Goal: Task Accomplishment & Management: Manage account settings

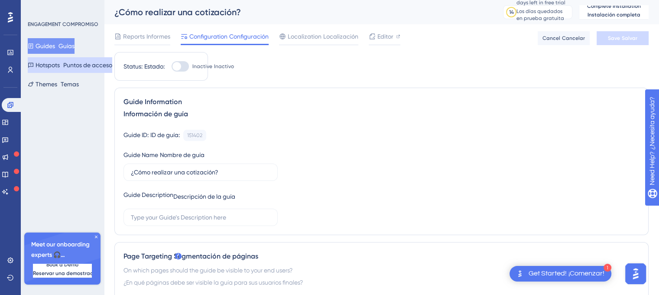
click at [50, 66] on button "Hotspots Puntos de acceso" at bounding box center [70, 65] width 85 height 16
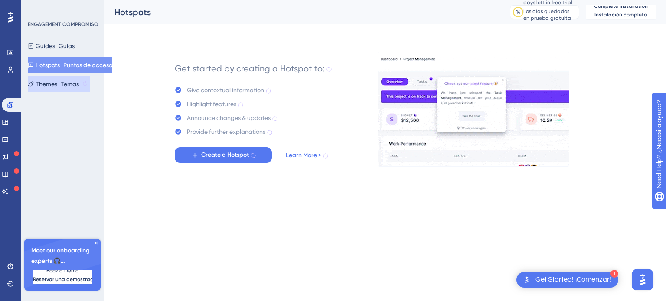
click at [74, 85] on sider-trans-text "Temas" at bounding box center [70, 84] width 18 height 7
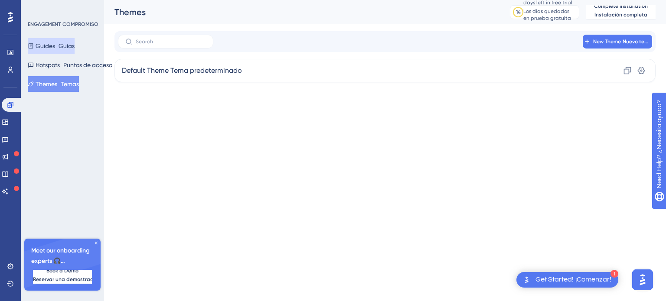
click at [59, 46] on button "Guides Guías" at bounding box center [51, 46] width 47 height 16
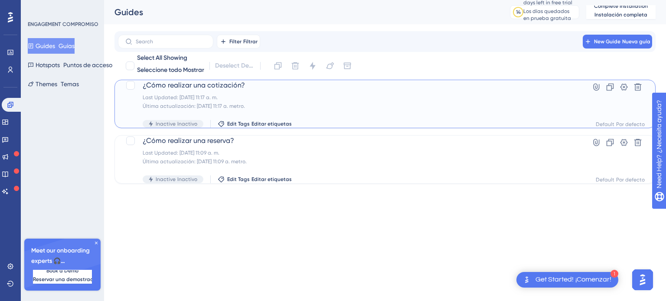
click at [213, 87] on span "¿Cómo realizar una cotización?" at bounding box center [350, 85] width 415 height 10
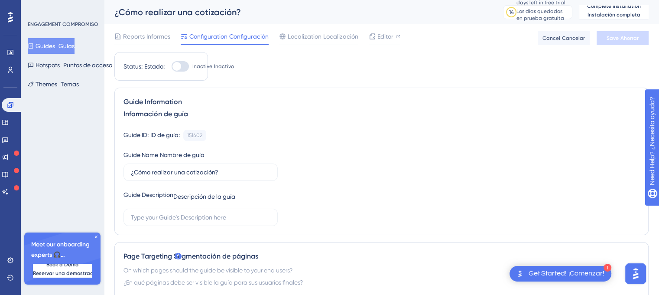
click at [182, 67] on div at bounding box center [180, 66] width 17 height 10
click at [172, 67] on input "Inactive Inactivo" at bounding box center [171, 66] width 0 height 0
checkbox input "false"
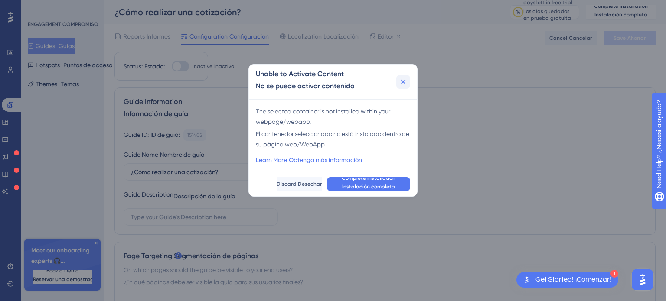
click at [407, 76] on button at bounding box center [403, 82] width 14 height 14
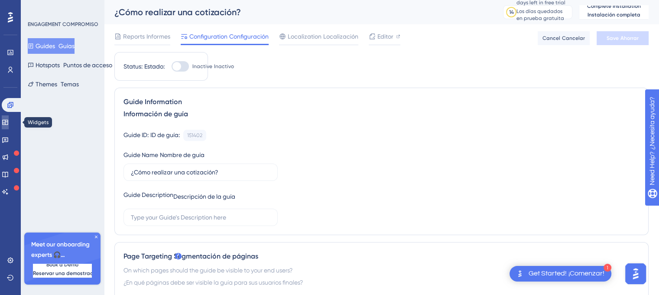
click at [8, 119] on icon at bounding box center [5, 122] width 7 height 7
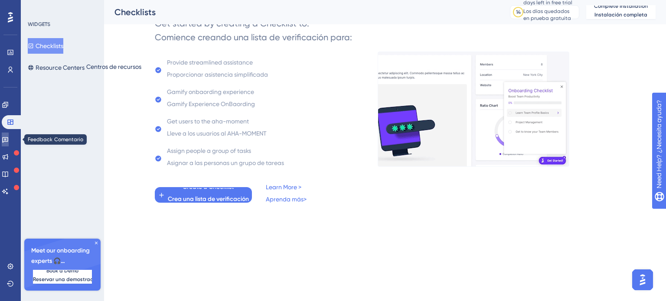
click at [9, 138] on icon at bounding box center [5, 139] width 7 height 7
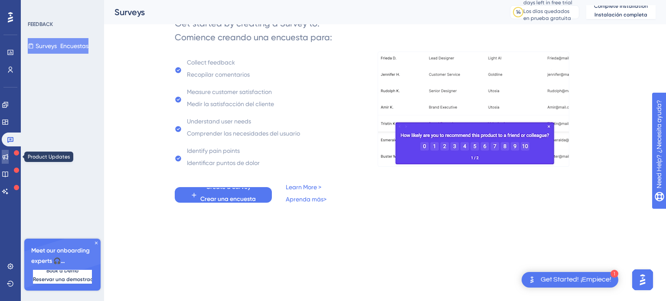
click at [9, 156] on icon at bounding box center [5, 156] width 7 height 7
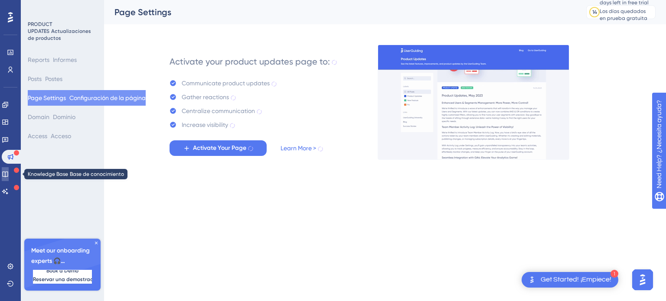
click at [8, 175] on icon at bounding box center [5, 175] width 6 height 6
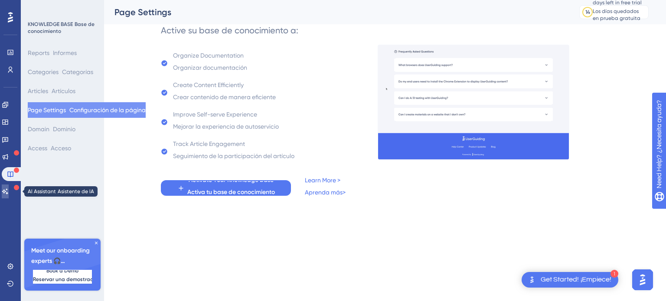
click at [8, 189] on icon at bounding box center [5, 192] width 6 height 6
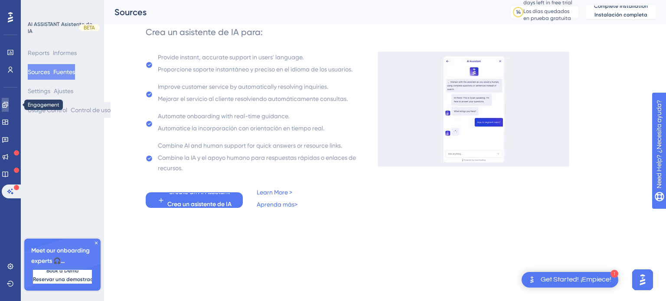
click at [6, 100] on link at bounding box center [5, 105] width 7 height 14
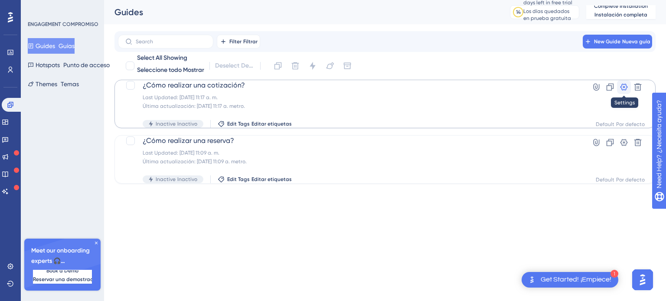
click at [623, 87] on icon at bounding box center [623, 87] width 9 height 9
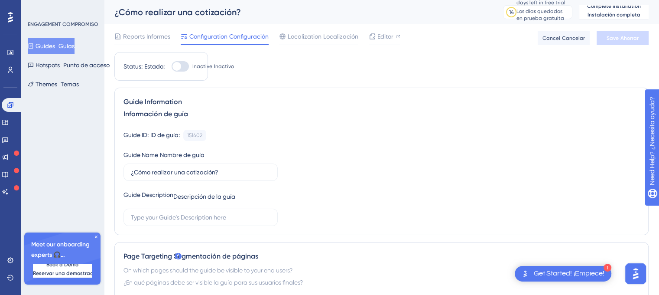
click at [182, 68] on div at bounding box center [180, 66] width 17 height 10
click at [172, 67] on input "Inactive Inactivo" at bounding box center [171, 66] width 0 height 0
checkbox input "false"
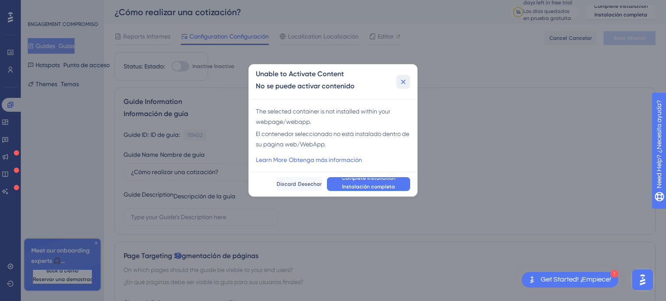
click at [407, 81] on icon at bounding box center [403, 82] width 9 height 9
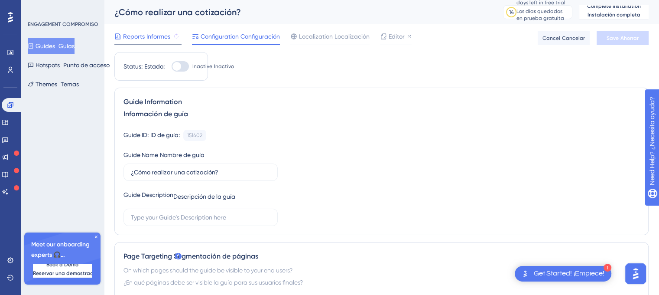
click at [150, 36] on sider-trans-text "Informes" at bounding box center [159, 36] width 24 height 7
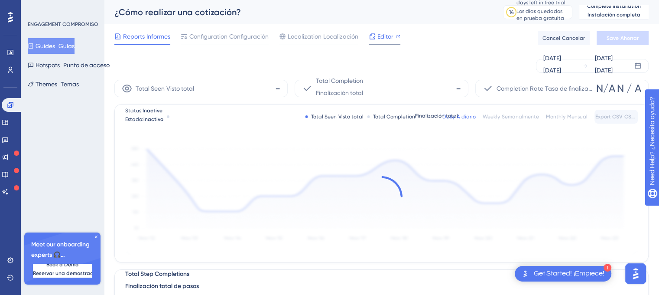
click at [383, 34] on span "Editor" at bounding box center [386, 36] width 16 height 10
click at [10, 278] on icon at bounding box center [10, 277] width 7 height 7
